Goal: Transaction & Acquisition: Purchase product/service

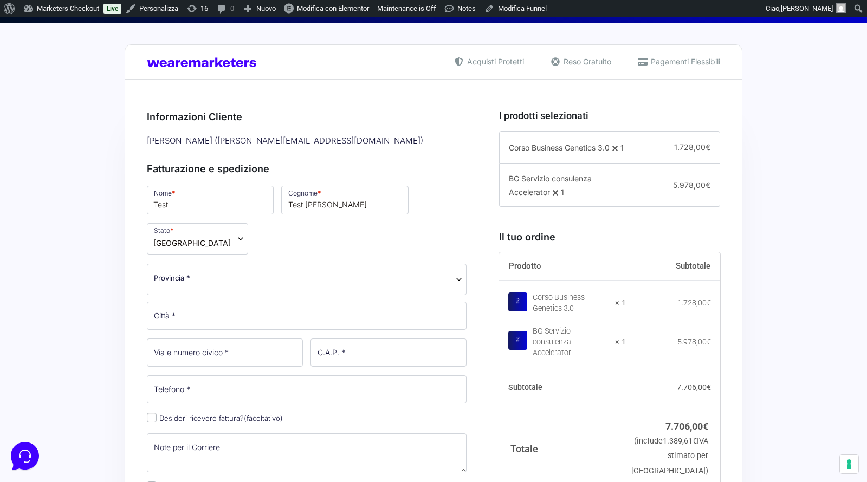
scroll to position [304, 0]
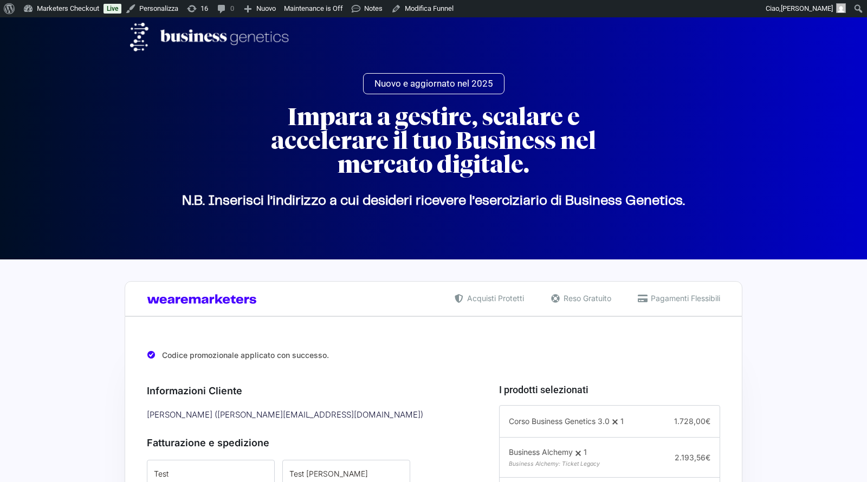
select select
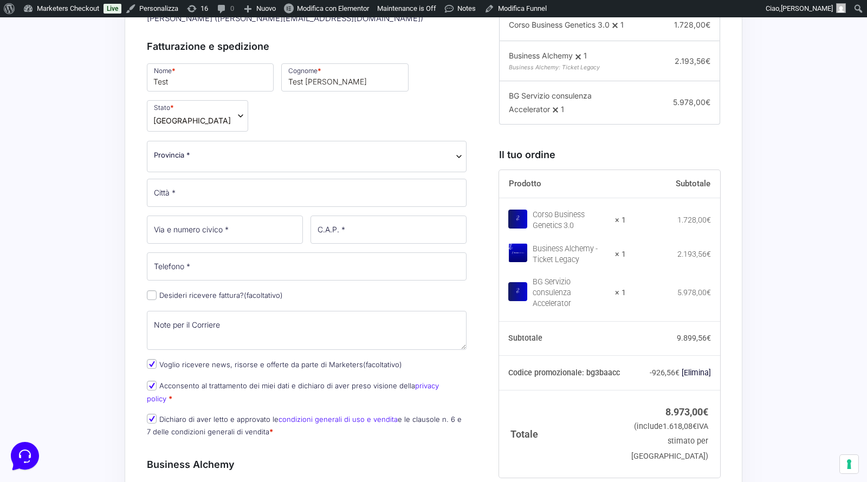
scroll to position [404, 0]
